Goal: Task Accomplishment & Management: Understand process/instructions

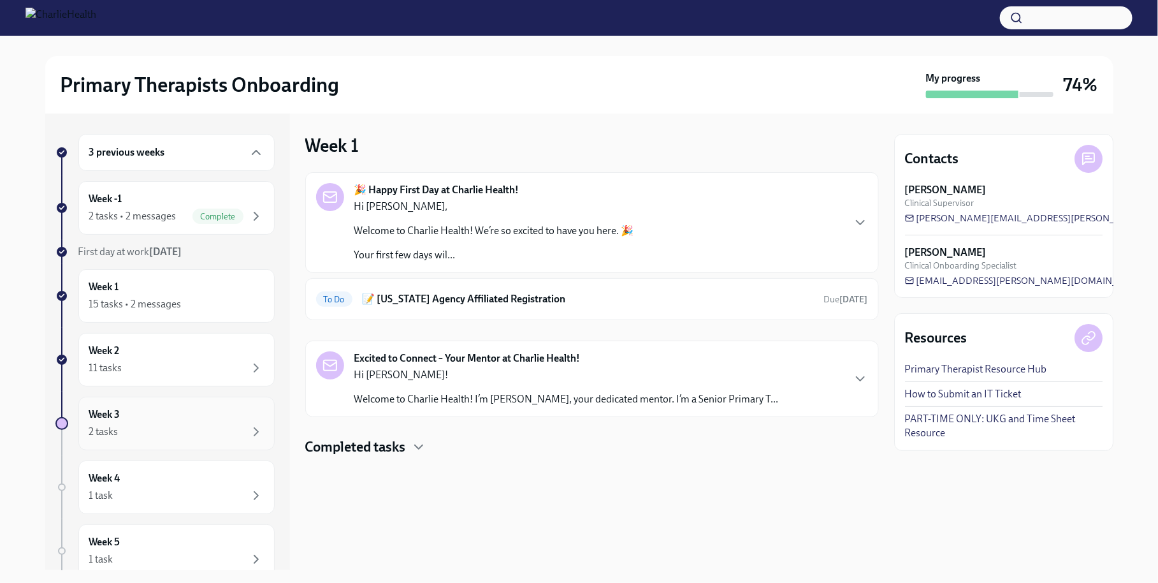
click at [175, 418] on div "Week 3 2 tasks" at bounding box center [176, 423] width 175 height 32
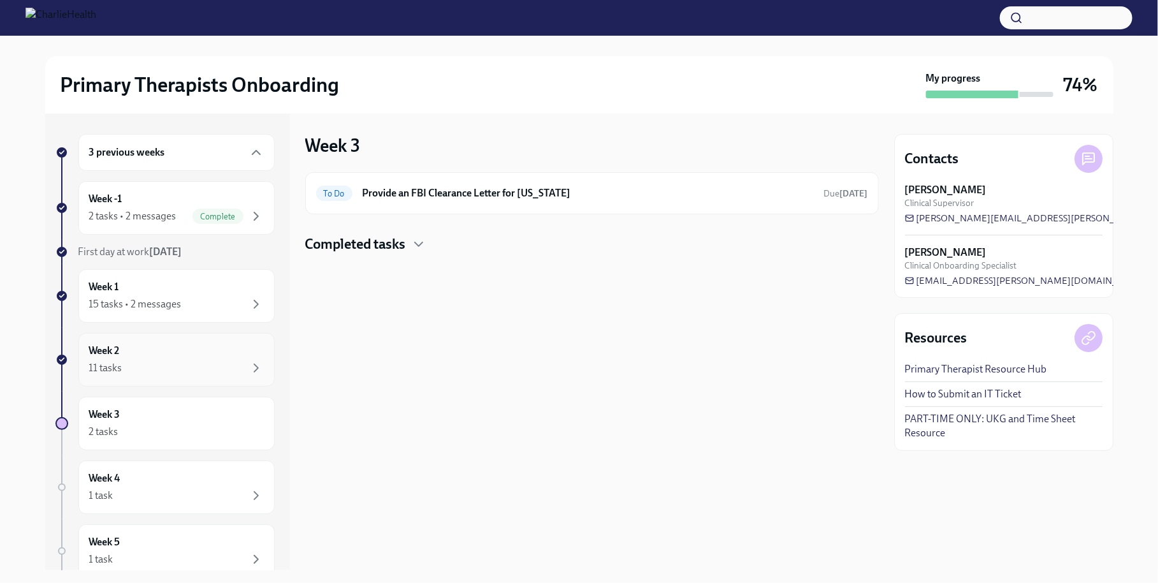
click at [205, 348] on div "Week 2 11 tasks" at bounding box center [176, 360] width 175 height 32
click at [114, 443] on div "Week 3 2 tasks" at bounding box center [176, 423] width 196 height 54
click at [391, 198] on h6 "Provide an FBI Clearance Letter for [US_STATE]" at bounding box center [588, 193] width 451 height 14
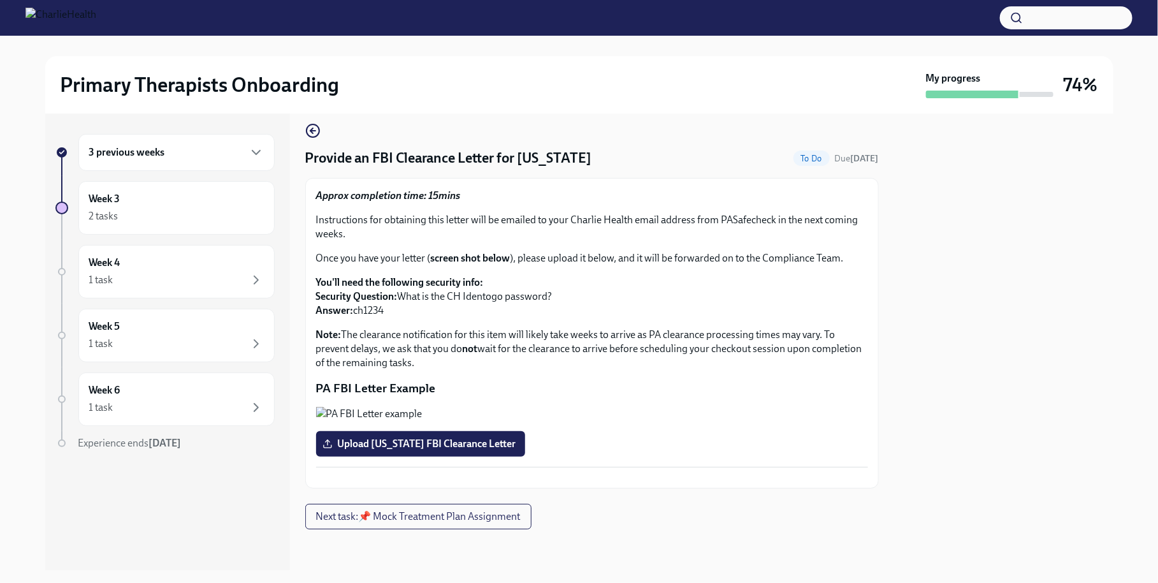
scroll to position [25, 0]
click at [136, 263] on div "Week 4 1 task" at bounding box center [176, 272] width 175 height 32
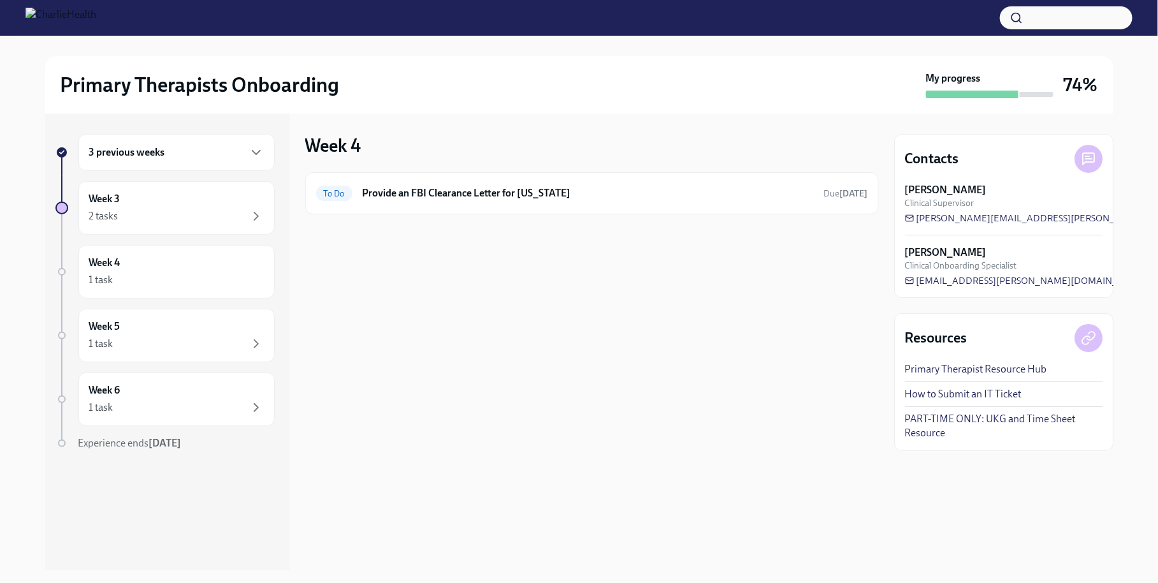
click at [166, 299] on div "3 previous weeks Week 3 2 tasks Week 4 1 task Week 5 1 task Week 6 1 task Exper…" at bounding box center [164, 317] width 219 height 367
click at [166, 315] on div "Week 5 1 task" at bounding box center [176, 335] width 196 height 54
click at [182, 145] on div "3 previous weeks" at bounding box center [176, 152] width 175 height 15
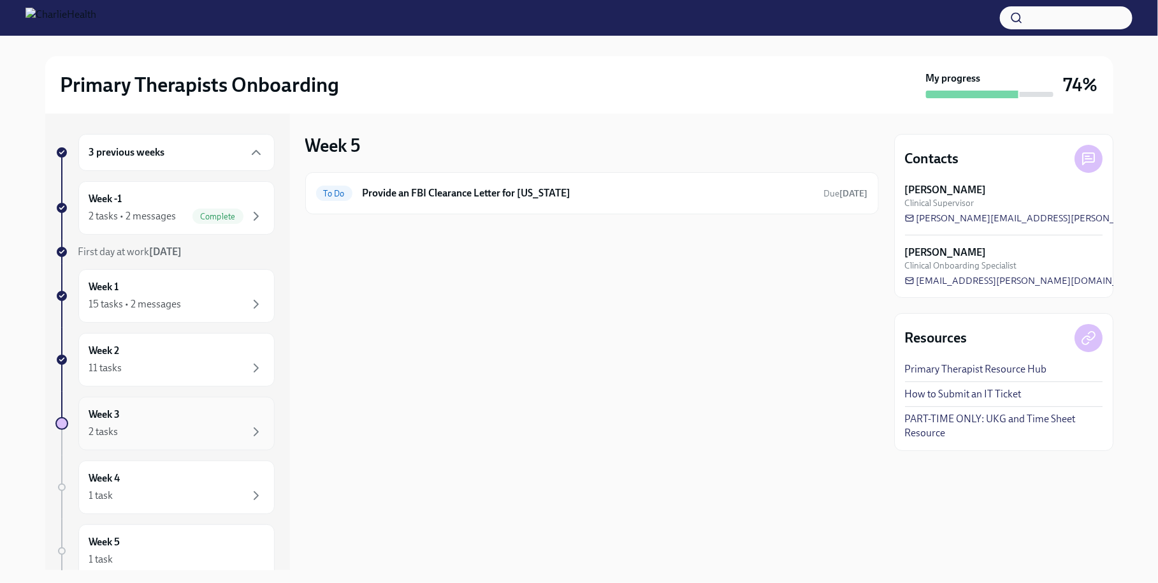
click at [165, 414] on div "Week 3 2 tasks" at bounding box center [176, 423] width 175 height 32
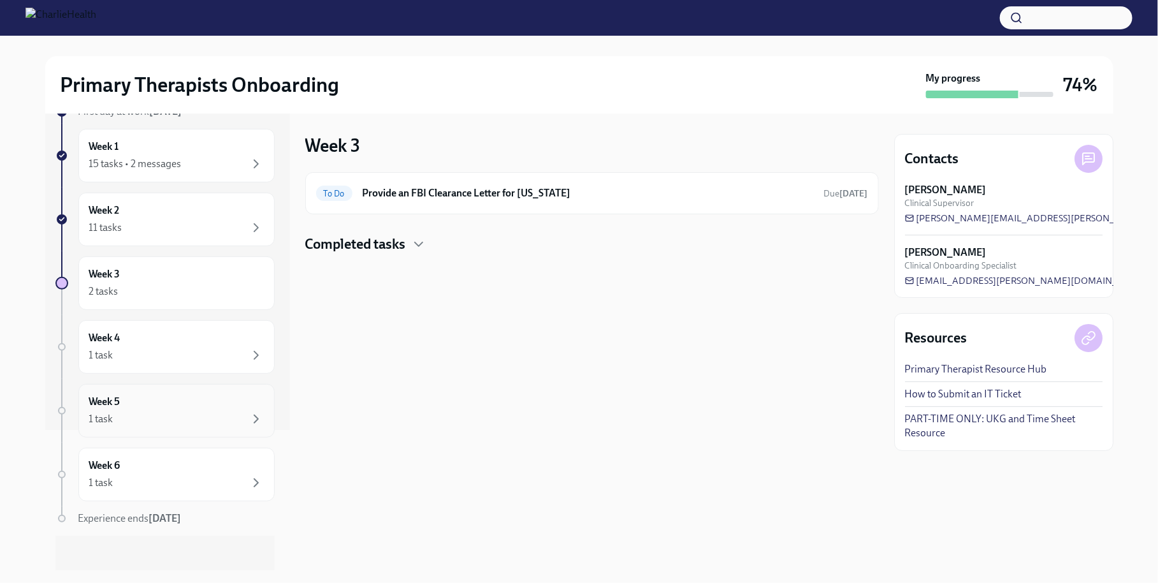
scroll to position [142, 0]
